Goal: Information Seeking & Learning: Learn about a topic

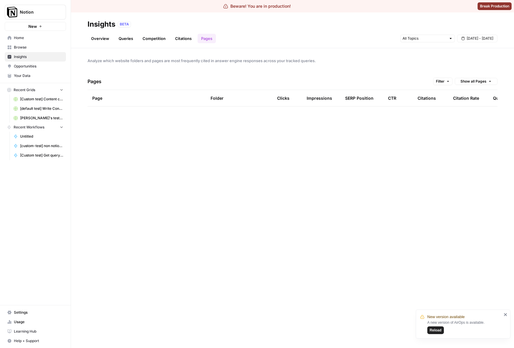
scroll to position [782, 0]
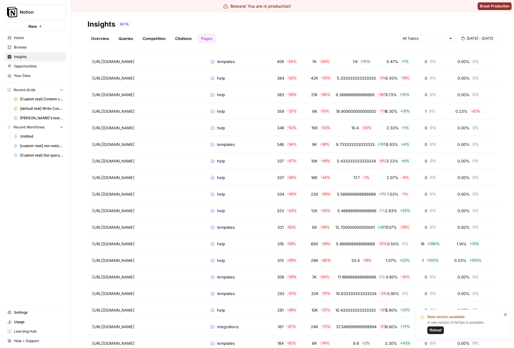
click at [105, 34] on link "Overview" at bounding box center [100, 38] width 25 height 9
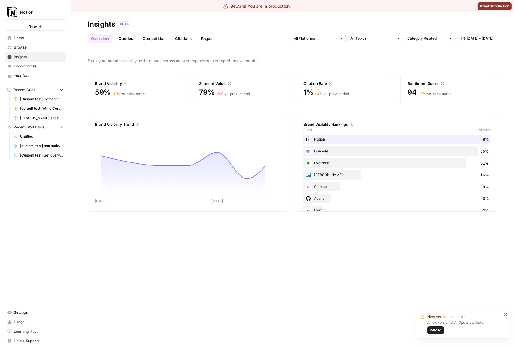
click at [319, 38] on input "text" at bounding box center [316, 38] width 44 height 6
click at [321, 52] on span "Gemini" at bounding box center [318, 52] width 30 height 6
click at [320, 74] on span "Google AI Mode" at bounding box center [318, 76] width 30 height 6
click at [324, 67] on span "Perplexity" at bounding box center [318, 68] width 30 height 6
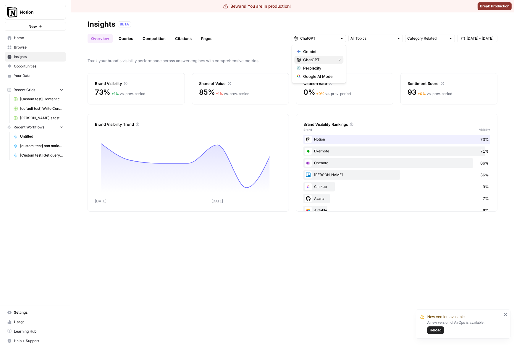
click at [327, 61] on span "ChatGPT" at bounding box center [318, 60] width 30 height 6
click at [327, 68] on span "Perplexity" at bounding box center [318, 68] width 30 height 6
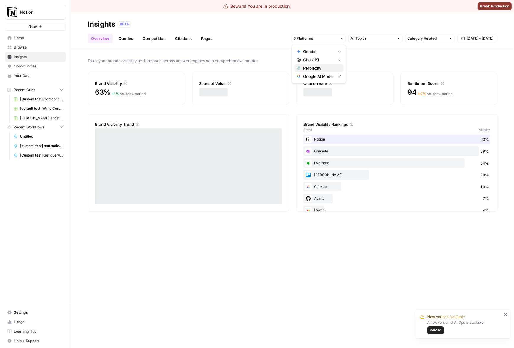
click at [327, 68] on span "Perplexity" at bounding box center [320, 68] width 35 height 6
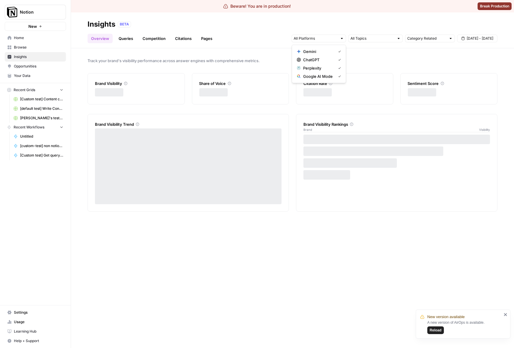
click at [388, 52] on div "Track your brand's visibility performance across answer engines with comprehens…" at bounding box center [292, 198] width 443 height 300
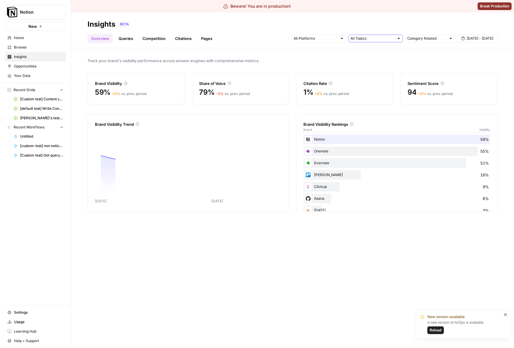
click at [391, 38] on input "text" at bounding box center [372, 38] width 44 height 6
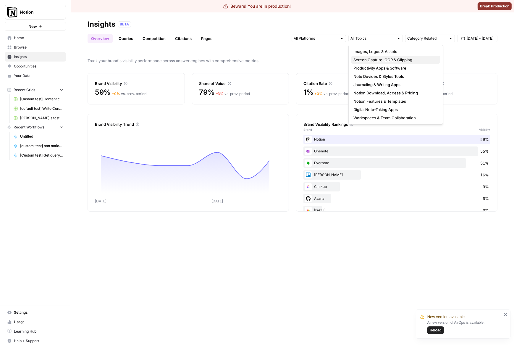
click at [382, 59] on span "Screen Capture, OCR & Clipping" at bounding box center [394, 60] width 82 height 6
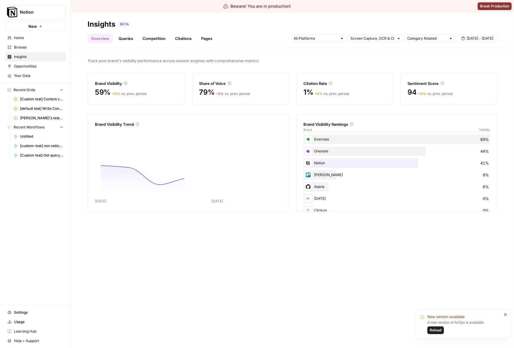
click at [303, 60] on span "Track your brand's visibility performance across answer engines with comprehens…" at bounding box center [293, 61] width 410 height 6
click at [382, 35] on div at bounding box center [375, 39] width 54 height 8
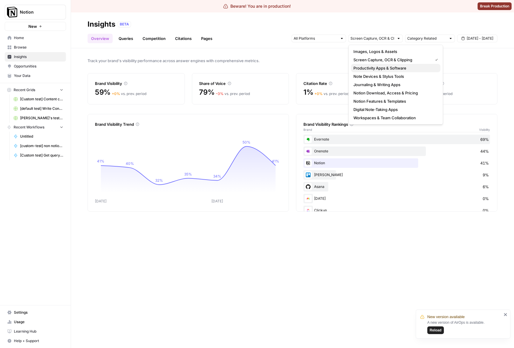
click at [376, 68] on span "Productivity Apps & Software" at bounding box center [394, 68] width 82 height 6
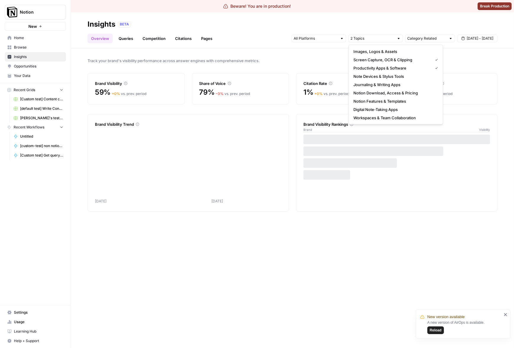
click at [327, 67] on div "Track your brand's visibility performance across answer engines with comprehens…" at bounding box center [292, 198] width 443 height 300
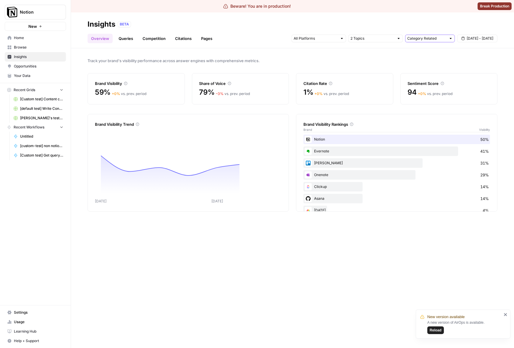
click at [432, 39] on input "text" at bounding box center [426, 38] width 39 height 6
click at [428, 56] on button "Brand Related" at bounding box center [430, 60] width 44 height 8
type input "Brand Related"
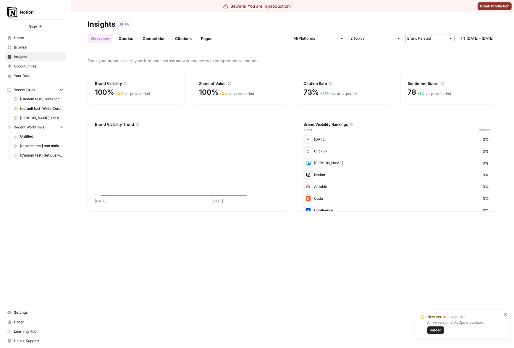
click at [430, 40] on input "text" at bounding box center [426, 38] width 39 height 6
click at [424, 53] on span "All Queries" at bounding box center [428, 52] width 37 height 6
type input "All Queries"
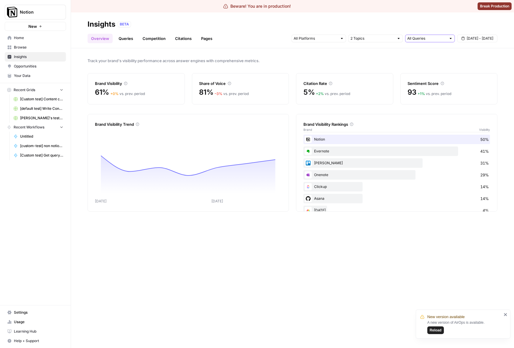
click at [410, 40] on input "text" at bounding box center [426, 38] width 39 height 6
click at [411, 56] on button "Brand Related" at bounding box center [430, 60] width 44 height 8
type input "Brand Related"
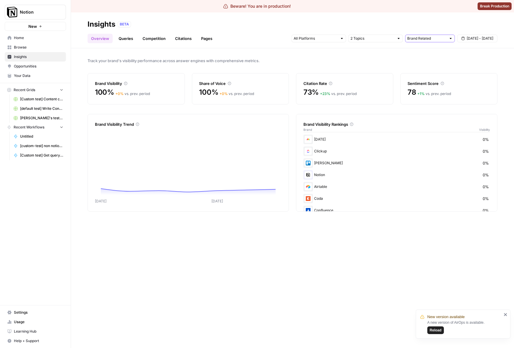
click at [421, 39] on input "text" at bounding box center [426, 38] width 39 height 6
click at [418, 53] on span "All Queries" at bounding box center [428, 52] width 37 height 6
type input "All Queries"
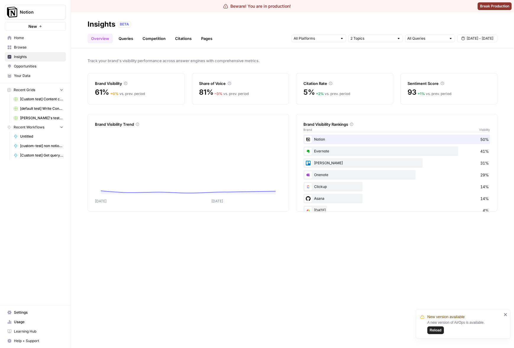
click at [378, 55] on div "Track your brand's visibility performance across answer engines with comprehens…" at bounding box center [292, 198] width 443 height 300
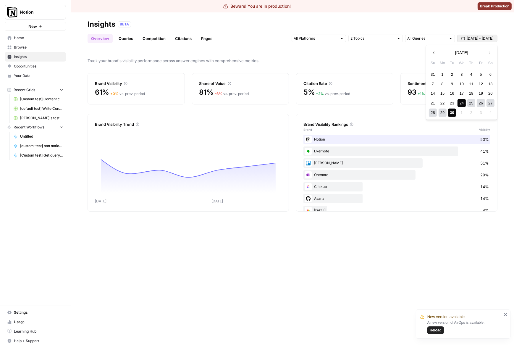
click at [486, 38] on span "[DATE] - [DATE]" at bounding box center [480, 38] width 27 height 5
click at [462, 93] on div "17" at bounding box center [462, 93] width 8 height 8
click at [462, 101] on div "24" at bounding box center [462, 103] width 8 height 8
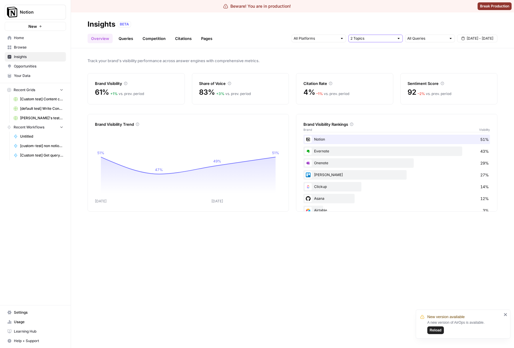
click at [376, 40] on input "text" at bounding box center [372, 38] width 44 height 6
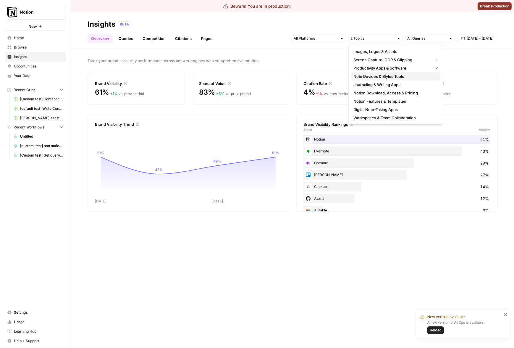
click at [387, 78] on span "Note Devices & Stylus Tools" at bounding box center [394, 76] width 82 height 6
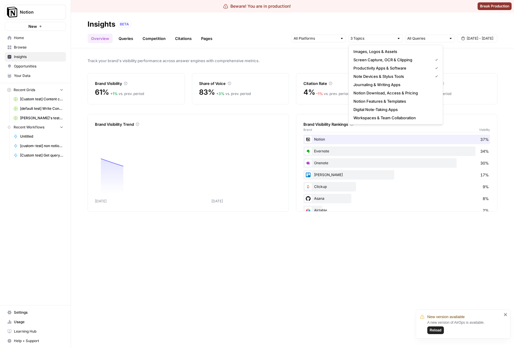
click at [336, 59] on span "Track your brand's visibility performance across answer engines with comprehens…" at bounding box center [293, 61] width 410 height 6
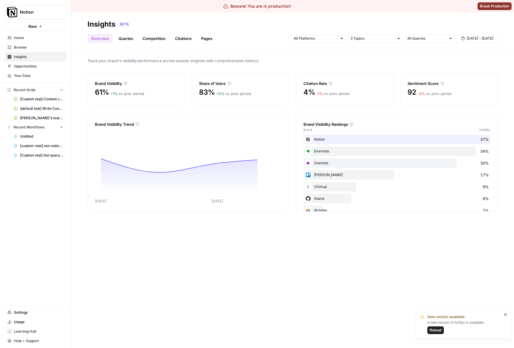
drag, startPoint x: 375, startPoint y: 44, endPoint x: 382, endPoint y: 39, distance: 9.4
click at [375, 44] on header "Insights BETA Overview Queries Competition Citations Pages All Queries [DATE] -…" at bounding box center [292, 30] width 443 height 36
click at [382, 39] on input "text" at bounding box center [372, 38] width 44 height 6
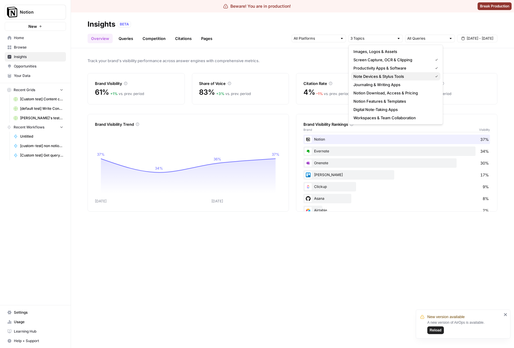
click at [363, 76] on span "Note Devices & Stylus Tools" at bounding box center [391, 76] width 77 height 6
click at [362, 89] on button "Notion Download, Access & Pricing" at bounding box center [395, 93] width 89 height 8
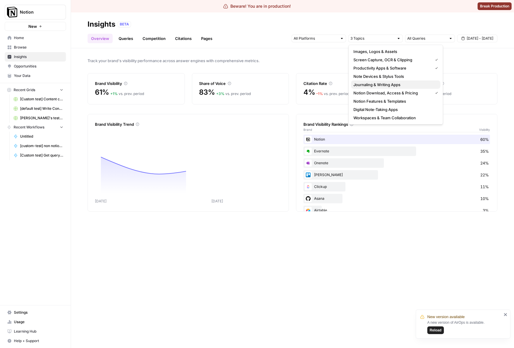
click at [364, 85] on span "Journaling & Writing Apps" at bounding box center [394, 85] width 82 height 6
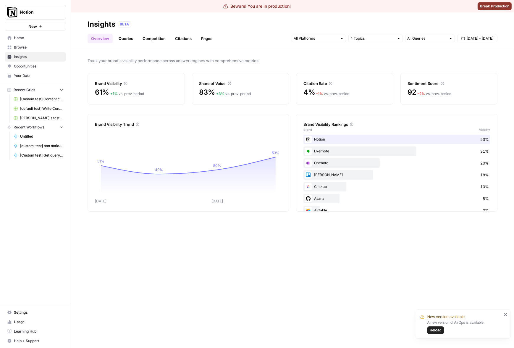
click at [281, 115] on div "Brand Visibility Trend" at bounding box center [188, 120] width 187 height 13
